Goal: Navigation & Orientation: Find specific page/section

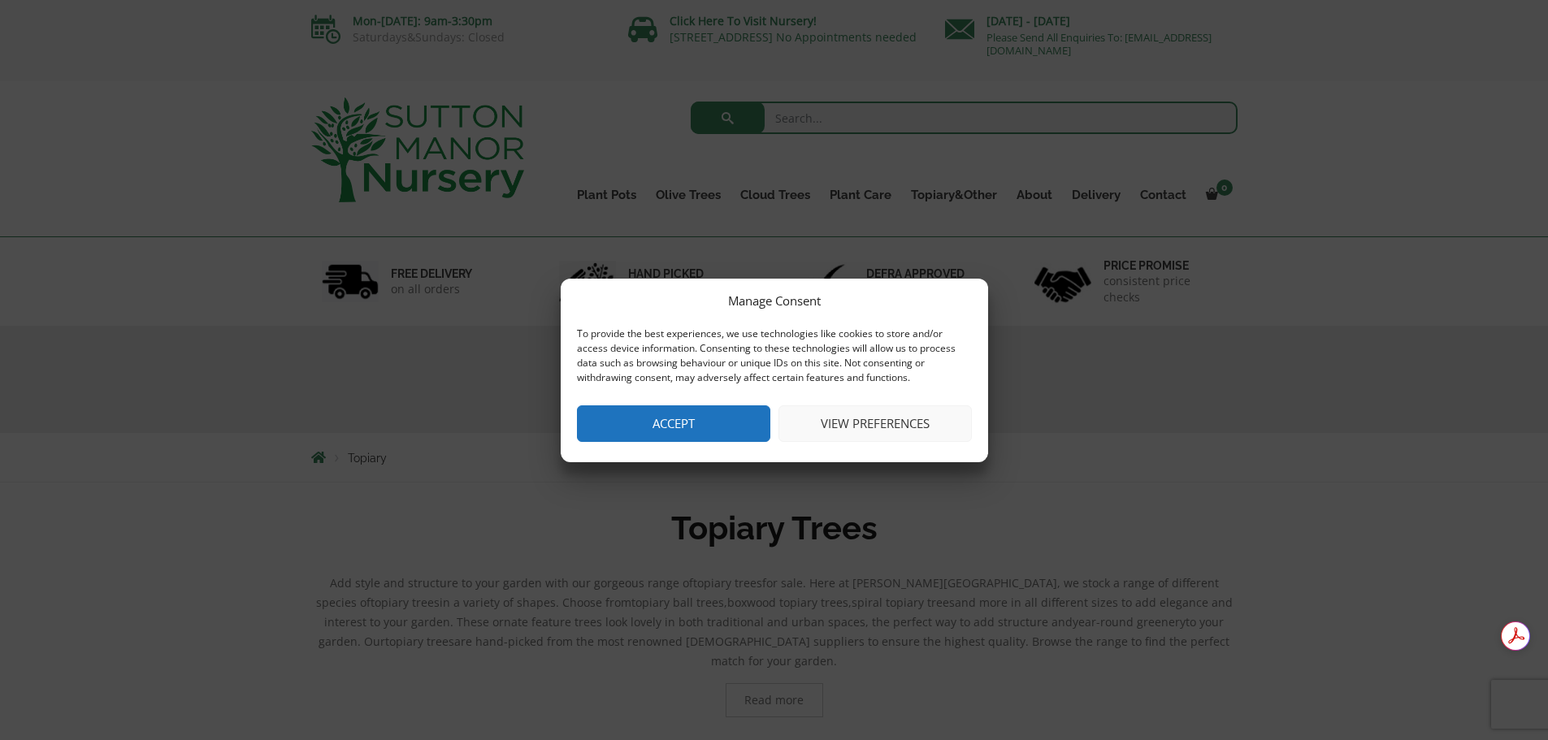
click at [665, 418] on button "Accept" at bounding box center [673, 423] width 193 height 37
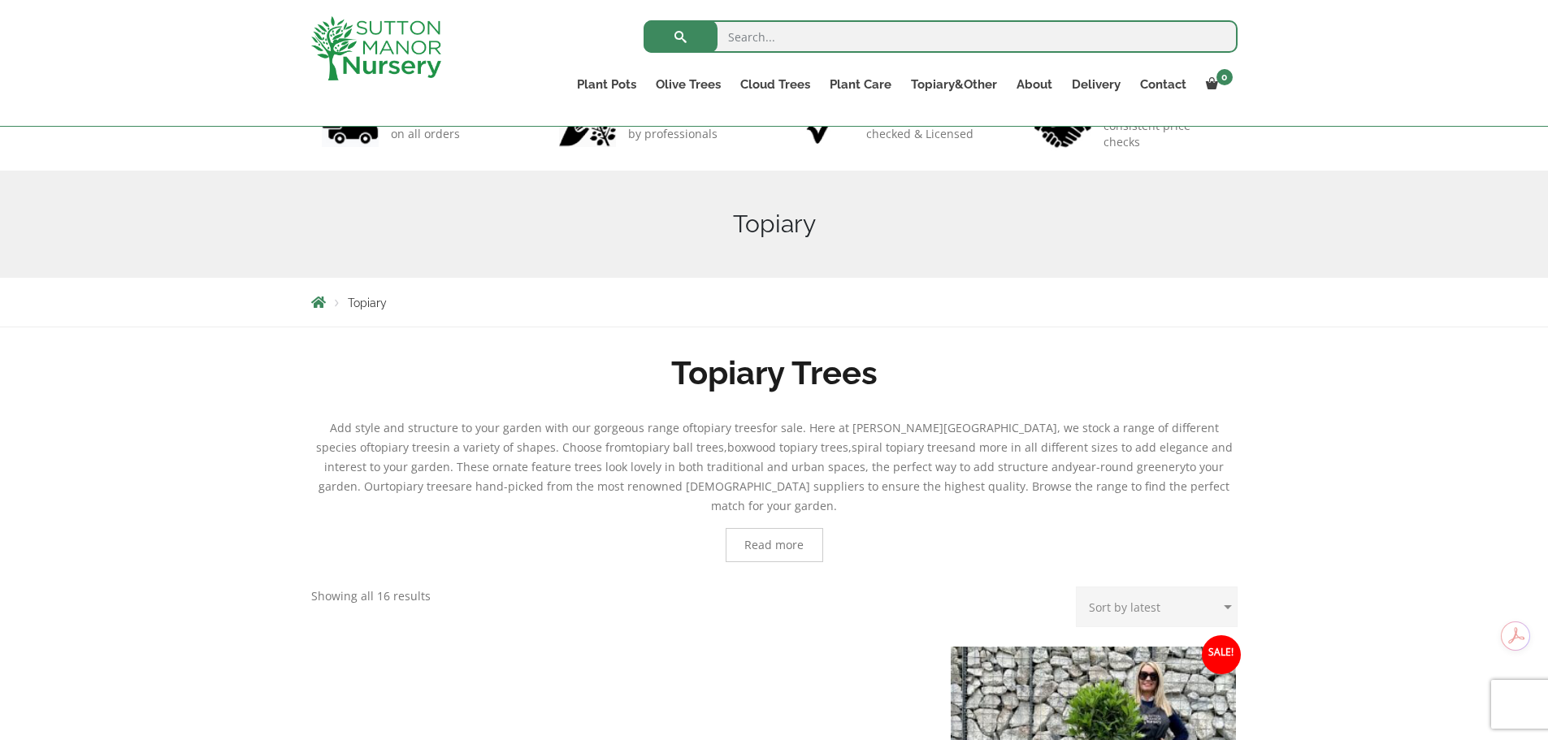
scroll to position [81, 0]
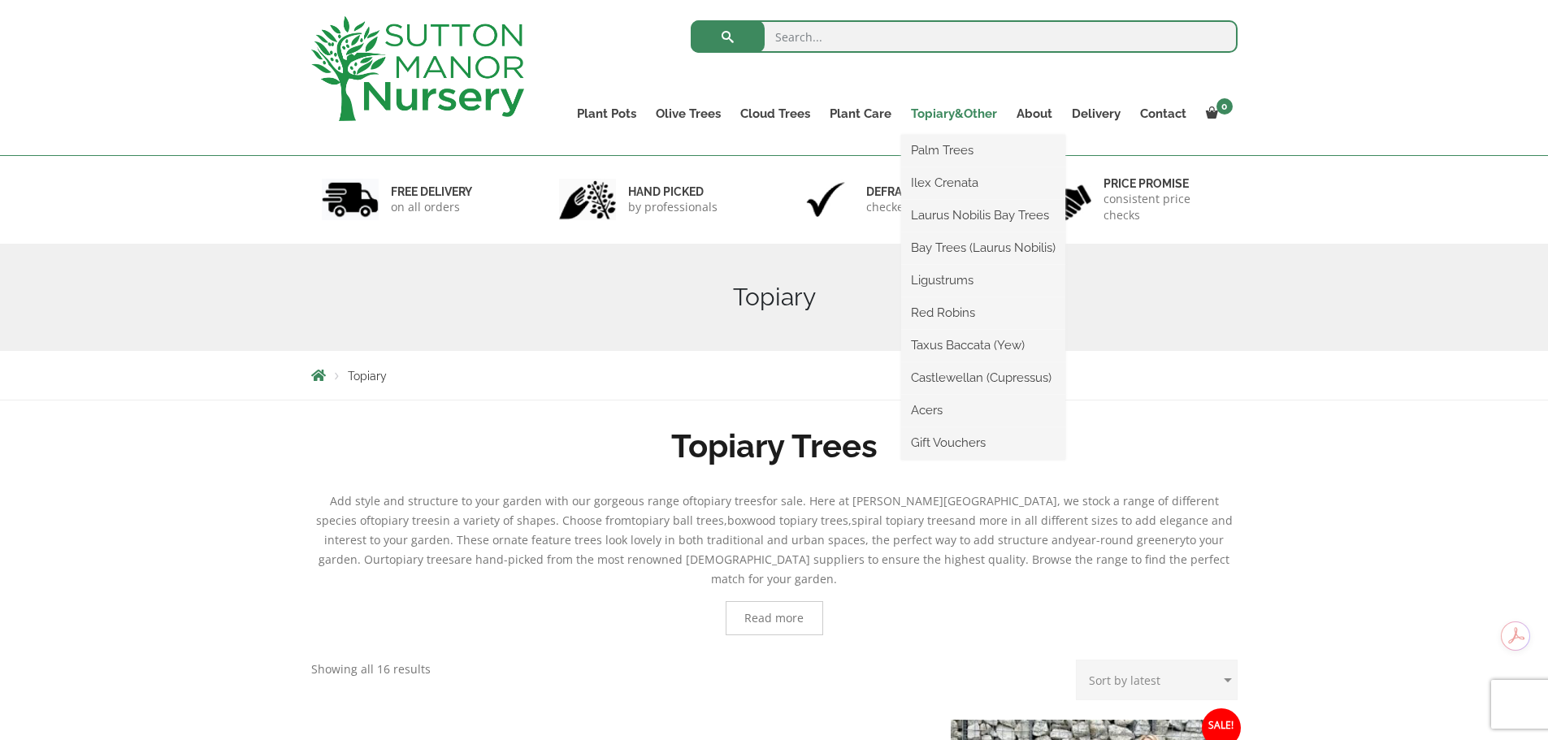
click at [941, 115] on link "Topiary&Other" at bounding box center [954, 113] width 106 height 23
click at [946, 187] on link "Ilex Crenata" at bounding box center [983, 183] width 164 height 24
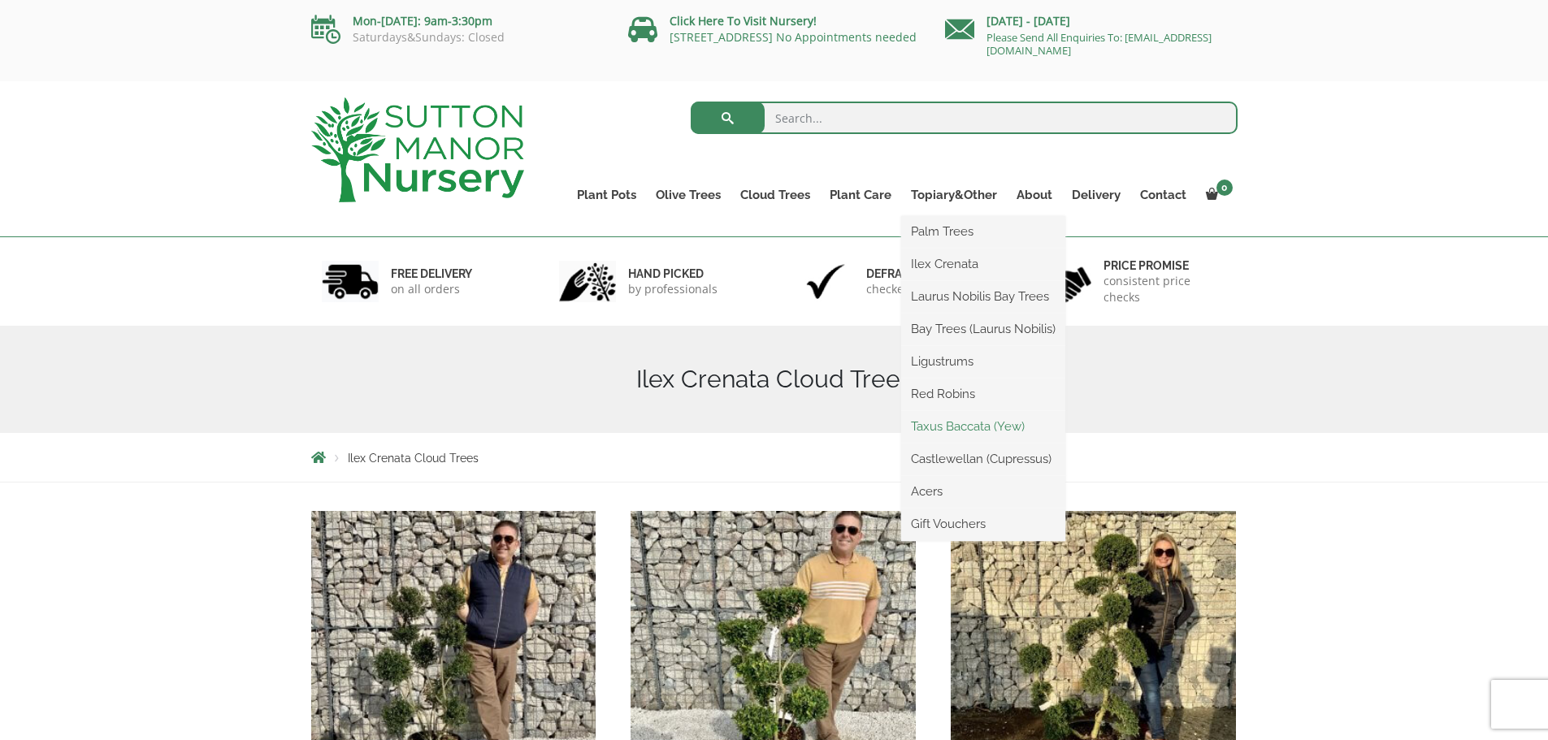
click at [968, 425] on link "Taxus Baccata (Yew)" at bounding box center [983, 426] width 164 height 24
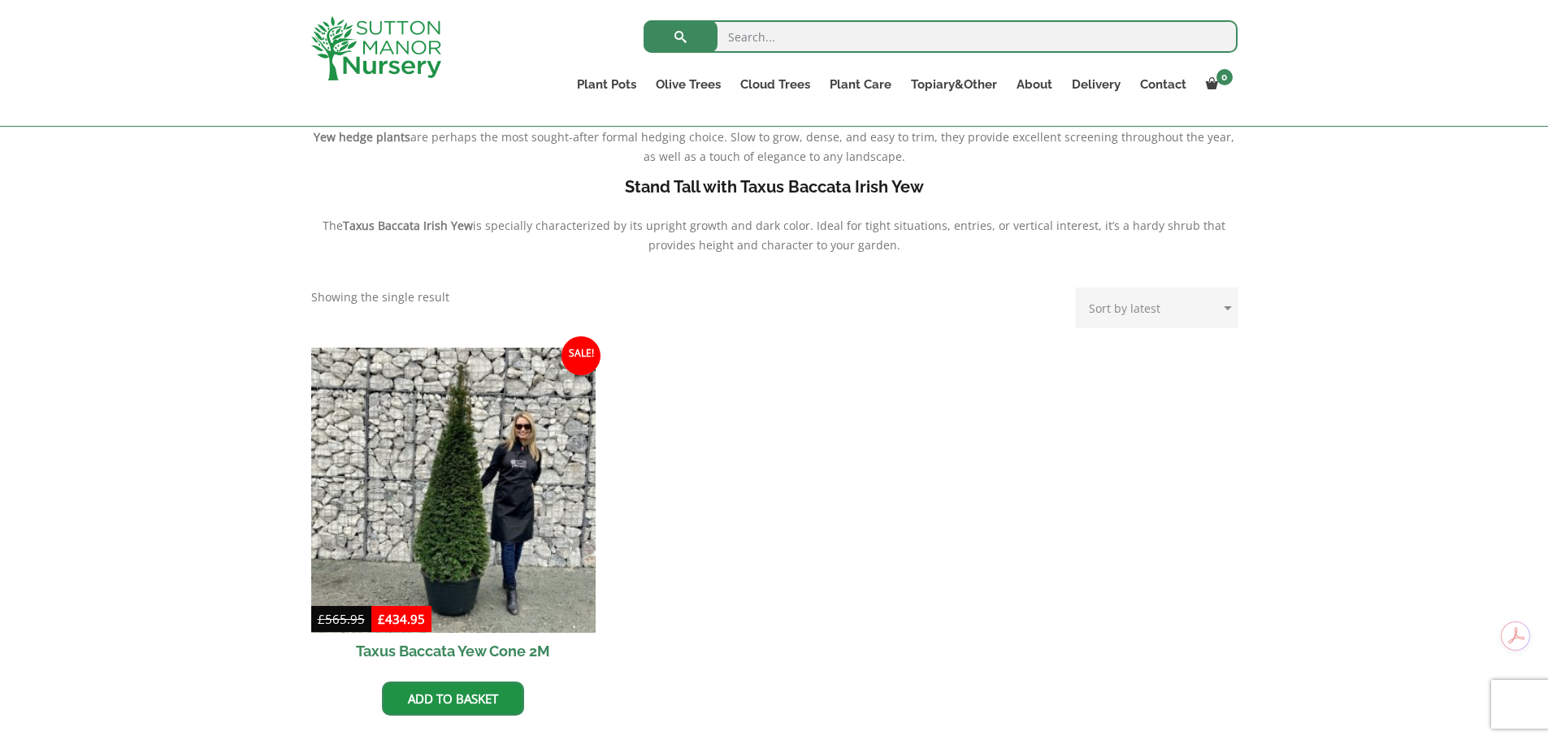
scroll to position [488, 0]
